Goal: Transaction & Acquisition: Book appointment/travel/reservation

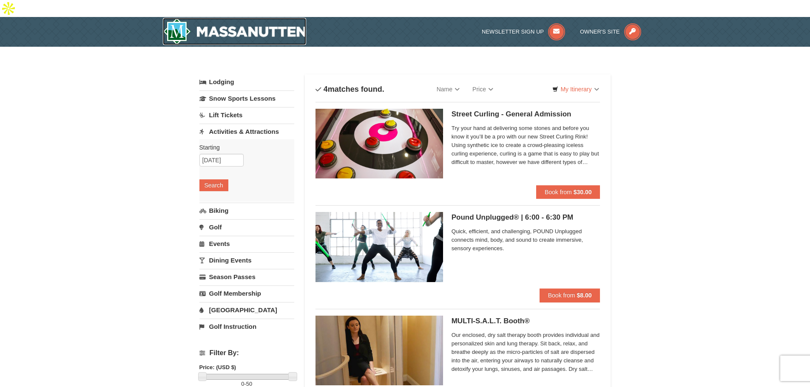
click at [266, 20] on img at bounding box center [235, 31] width 144 height 27
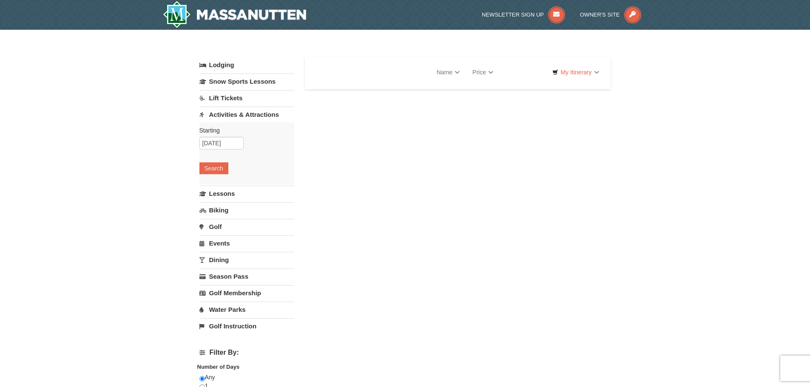
select select "10"
